Goal: Task Accomplishment & Management: Use online tool/utility

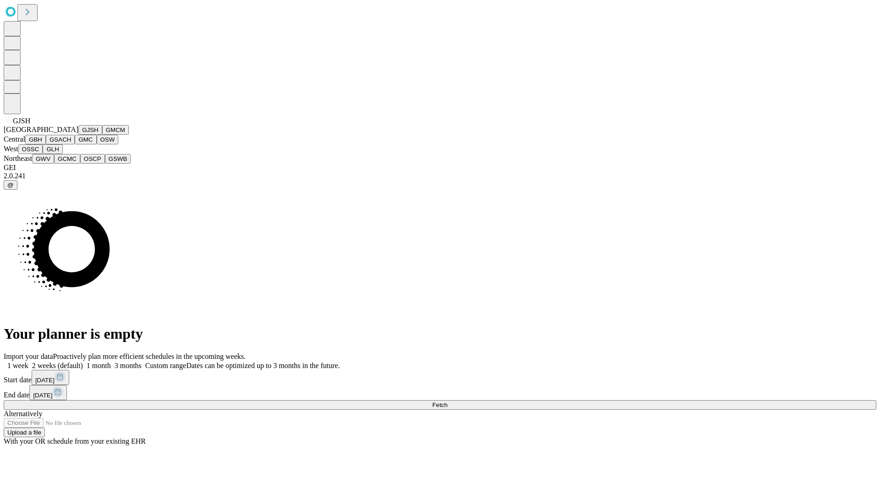
click at [78, 135] on button "GJSH" at bounding box center [90, 130] width 24 height 10
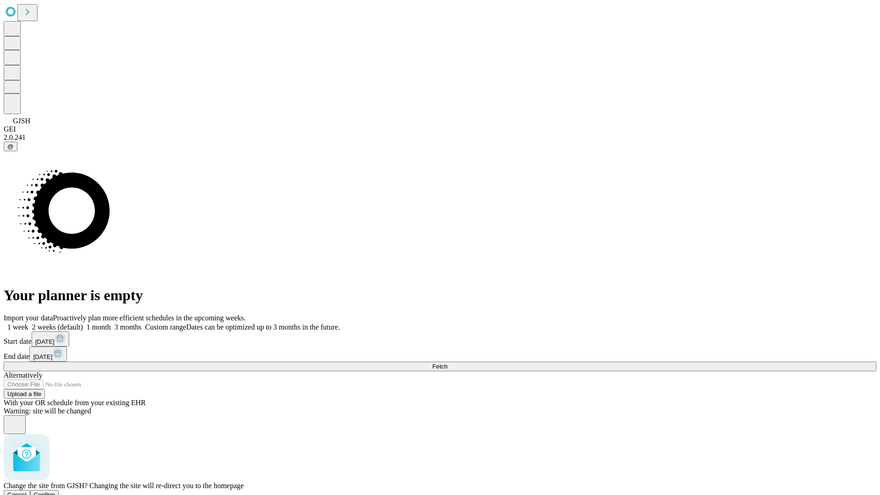
click at [55, 492] on span "Confirm" at bounding box center [45, 495] width 22 height 7
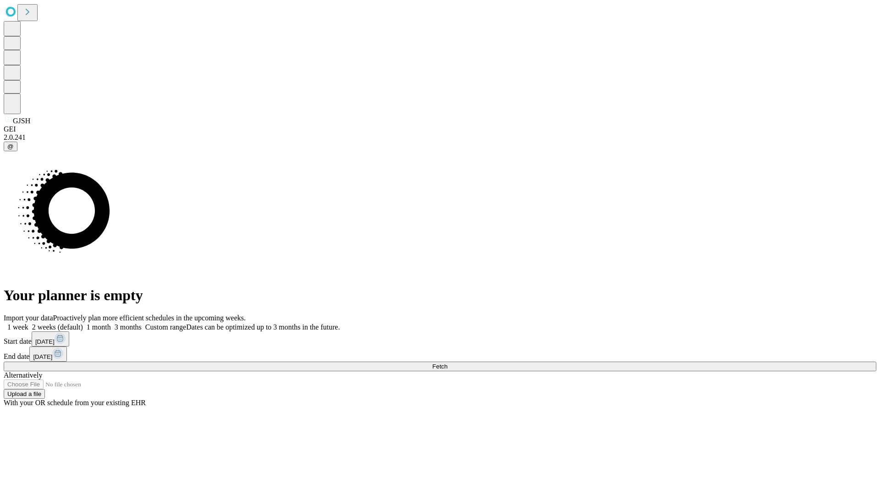
click at [83, 323] on label "2 weeks (default)" at bounding box center [55, 327] width 55 height 8
click at [448, 363] on span "Fetch" at bounding box center [439, 366] width 15 height 7
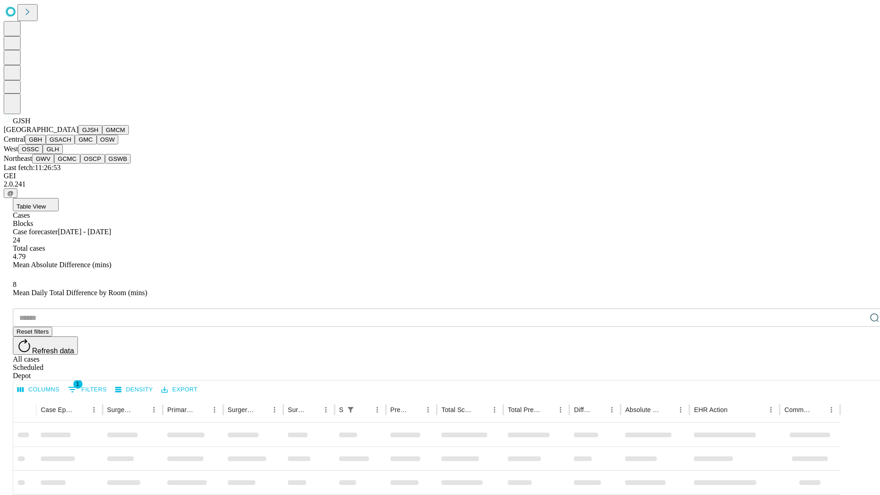
click at [102, 135] on button "GMCM" at bounding box center [115, 130] width 27 height 10
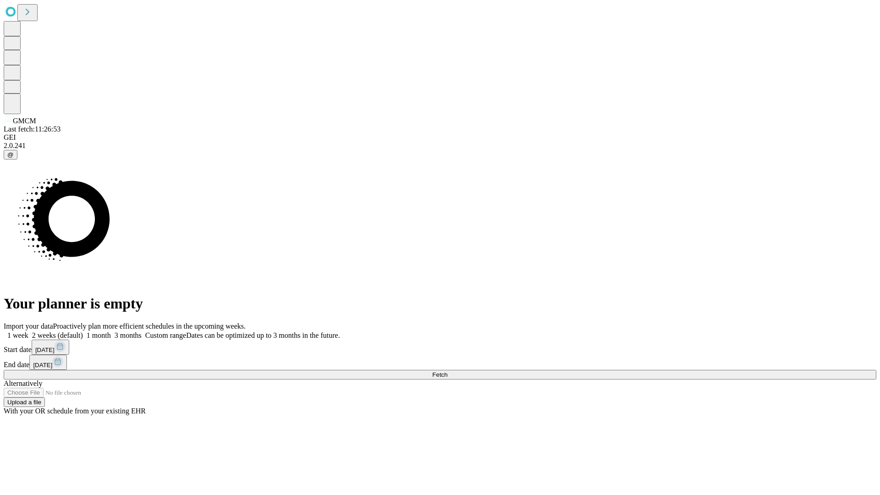
click at [83, 332] on label "2 weeks (default)" at bounding box center [55, 336] width 55 height 8
click at [448, 371] on span "Fetch" at bounding box center [439, 374] width 15 height 7
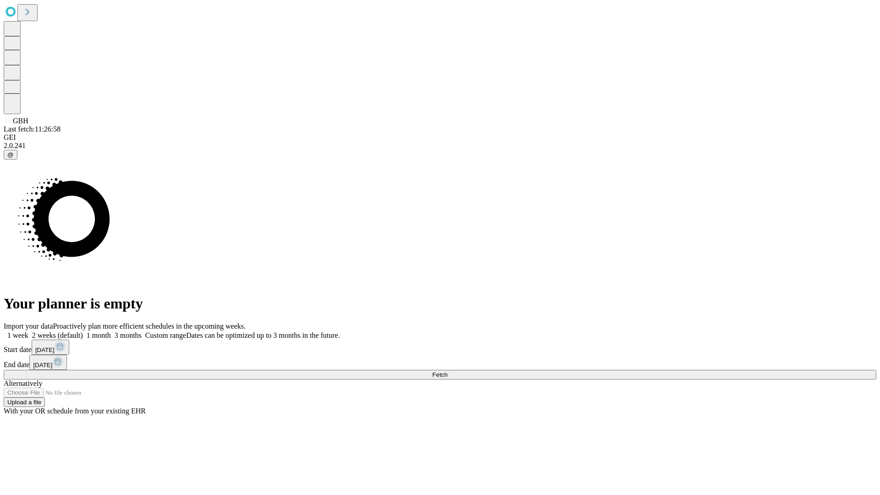
click at [83, 332] on label "2 weeks (default)" at bounding box center [55, 336] width 55 height 8
click at [448, 371] on span "Fetch" at bounding box center [439, 374] width 15 height 7
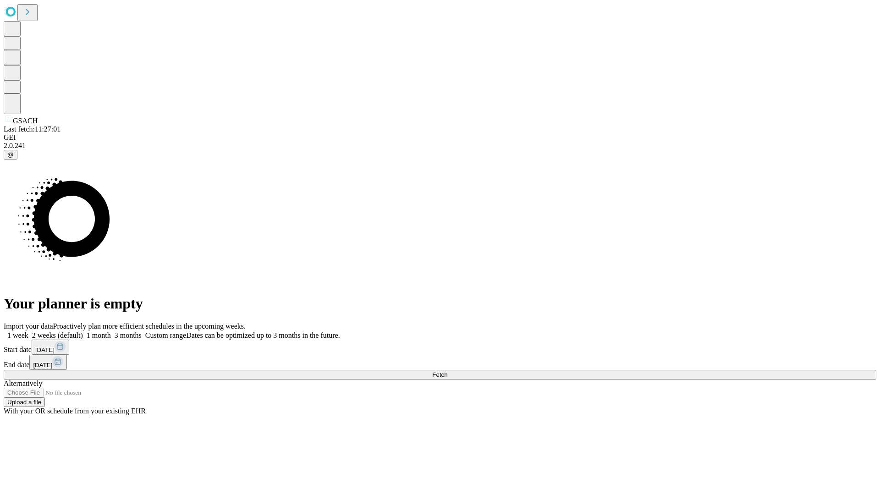
click at [83, 332] on label "2 weeks (default)" at bounding box center [55, 336] width 55 height 8
click at [448, 371] on span "Fetch" at bounding box center [439, 374] width 15 height 7
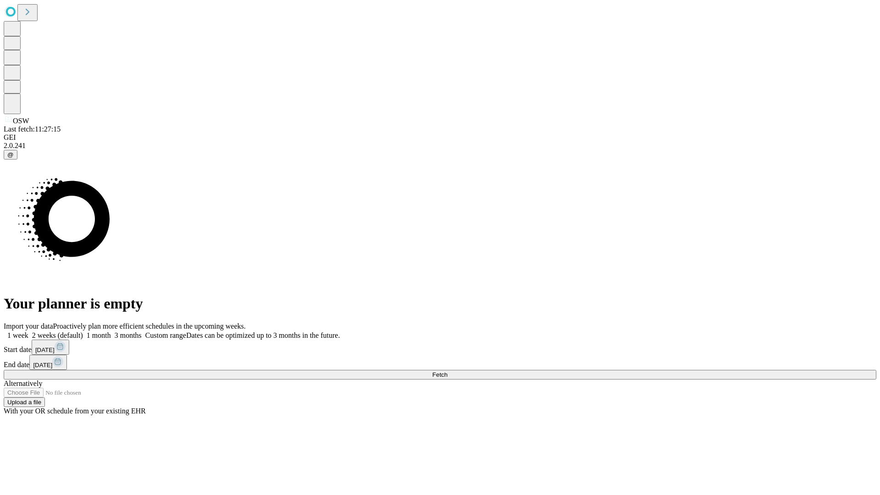
click at [83, 332] on label "2 weeks (default)" at bounding box center [55, 336] width 55 height 8
click at [448, 371] on span "Fetch" at bounding box center [439, 374] width 15 height 7
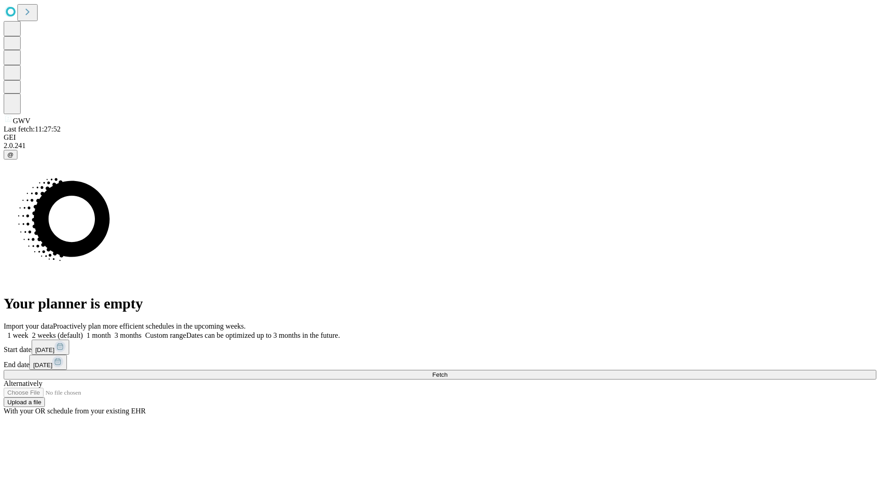
click at [83, 332] on label "2 weeks (default)" at bounding box center [55, 336] width 55 height 8
click at [448, 371] on span "Fetch" at bounding box center [439, 374] width 15 height 7
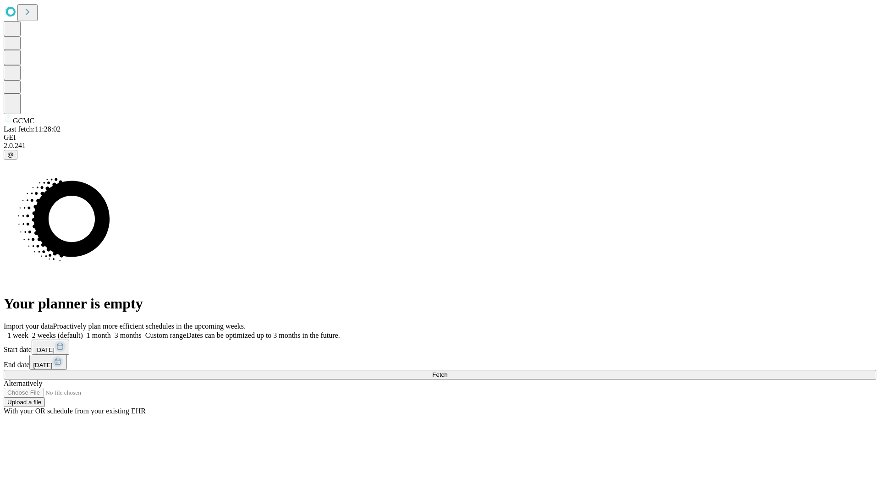
click at [448, 371] on span "Fetch" at bounding box center [439, 374] width 15 height 7
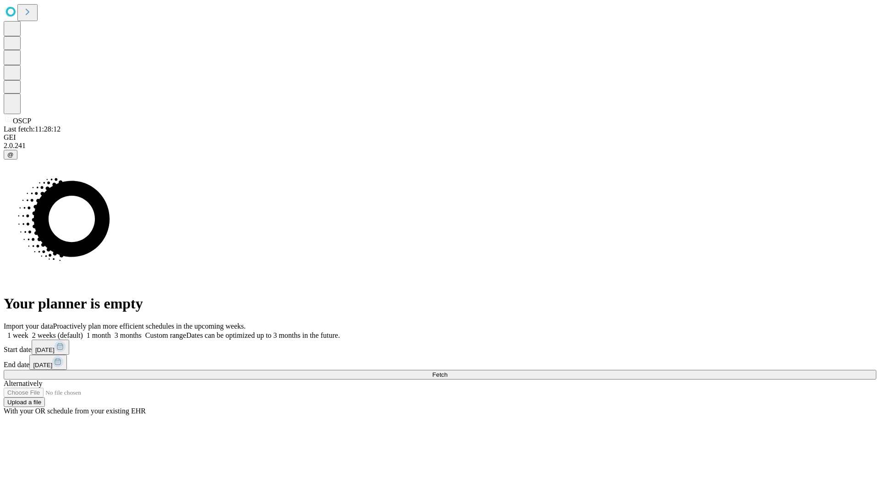
click at [83, 332] on label "2 weeks (default)" at bounding box center [55, 336] width 55 height 8
click at [448, 371] on span "Fetch" at bounding box center [439, 374] width 15 height 7
